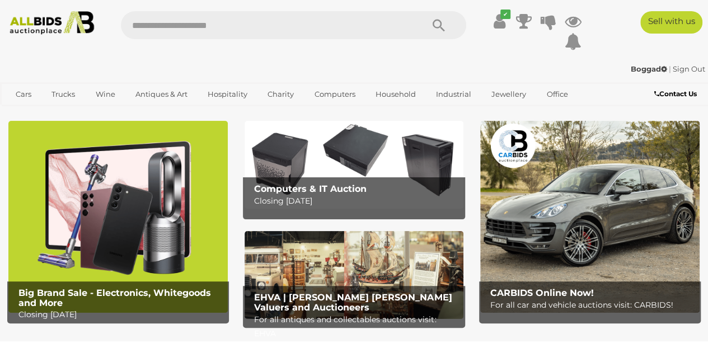
click at [199, 24] on input "text" at bounding box center [266, 25] width 290 height 28
type input "****"
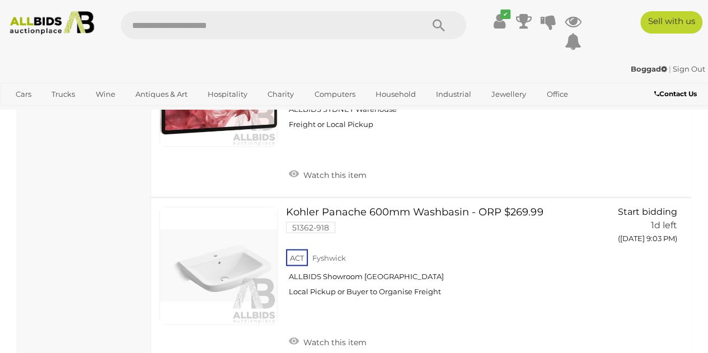
scroll to position [7528, 0]
